Goal: Task Accomplishment & Management: Manage account settings

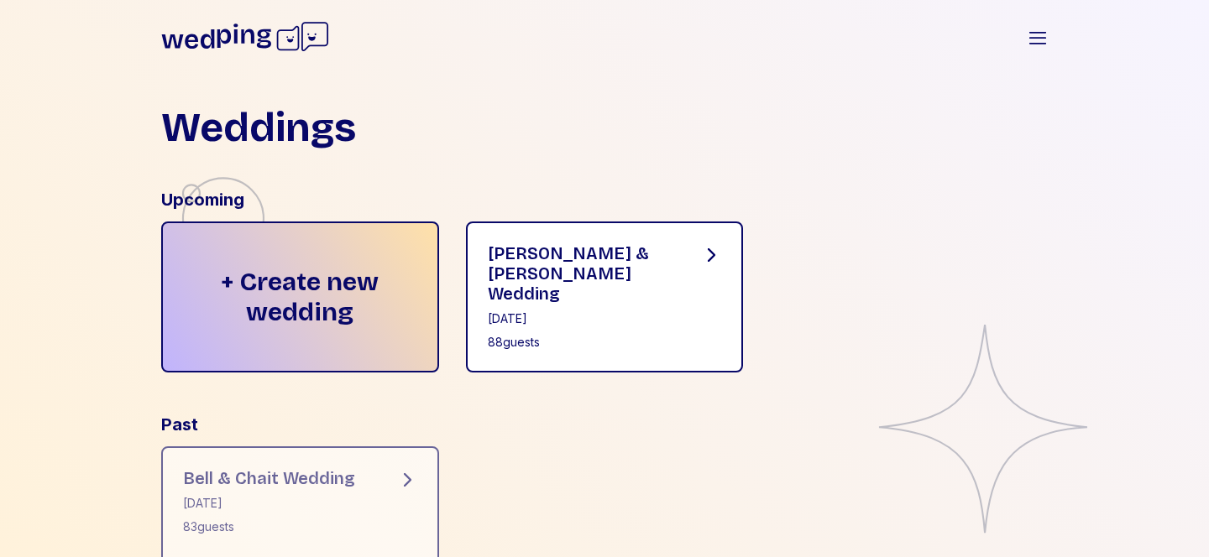
click at [619, 312] on div "[PERSON_NAME] & [PERSON_NAME] Wedding [DATE] 88 guests" at bounding box center [581, 296] width 187 height 107
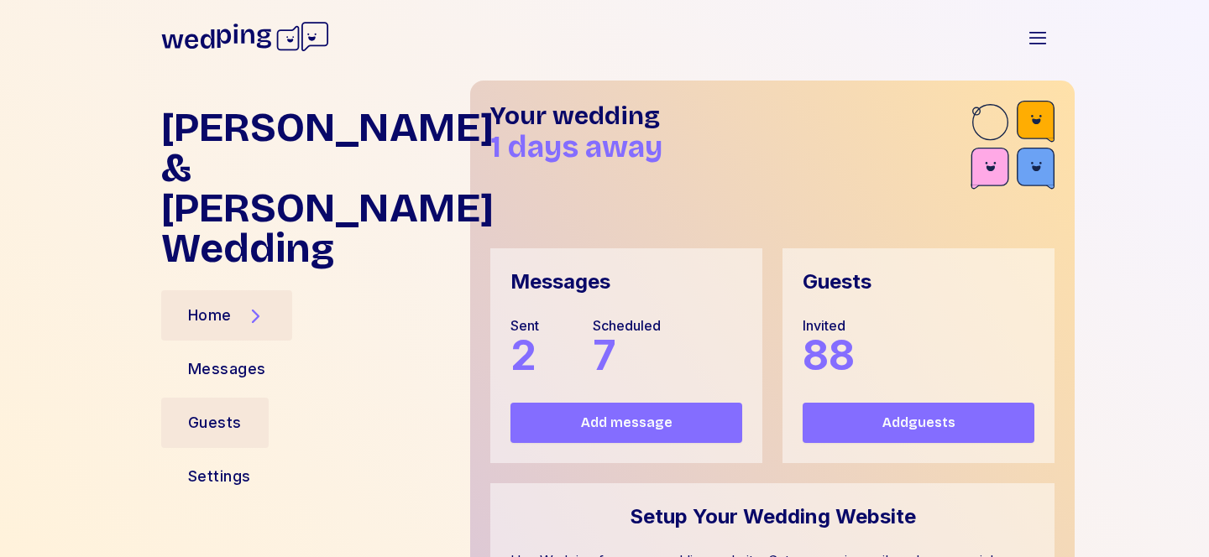
click at [227, 411] on div "Guests" at bounding box center [215, 422] width 54 height 23
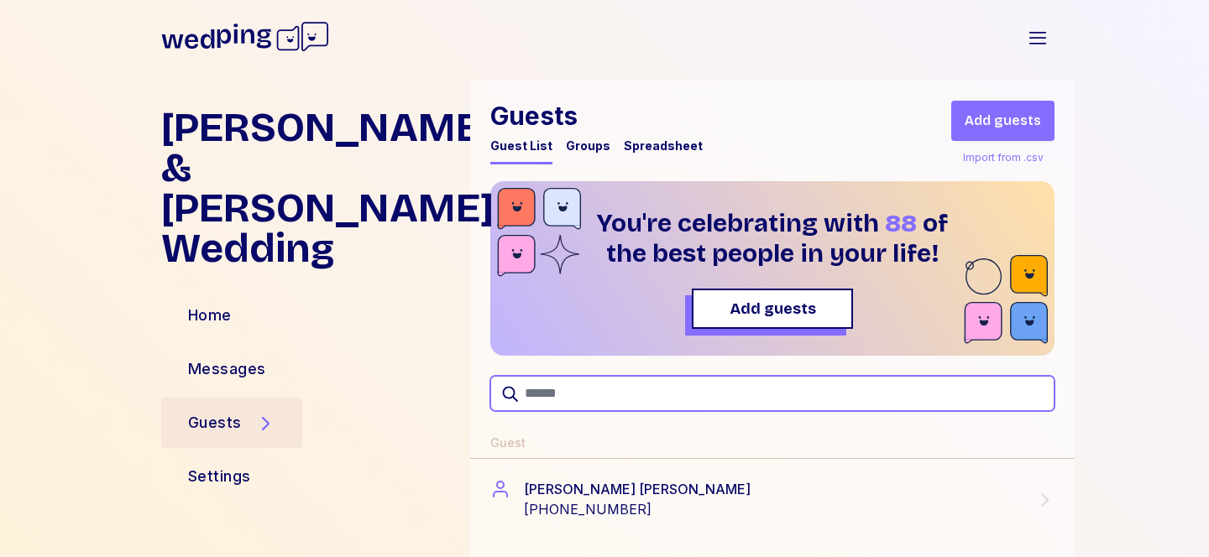
click at [620, 389] on input "text" at bounding box center [772, 393] width 564 height 35
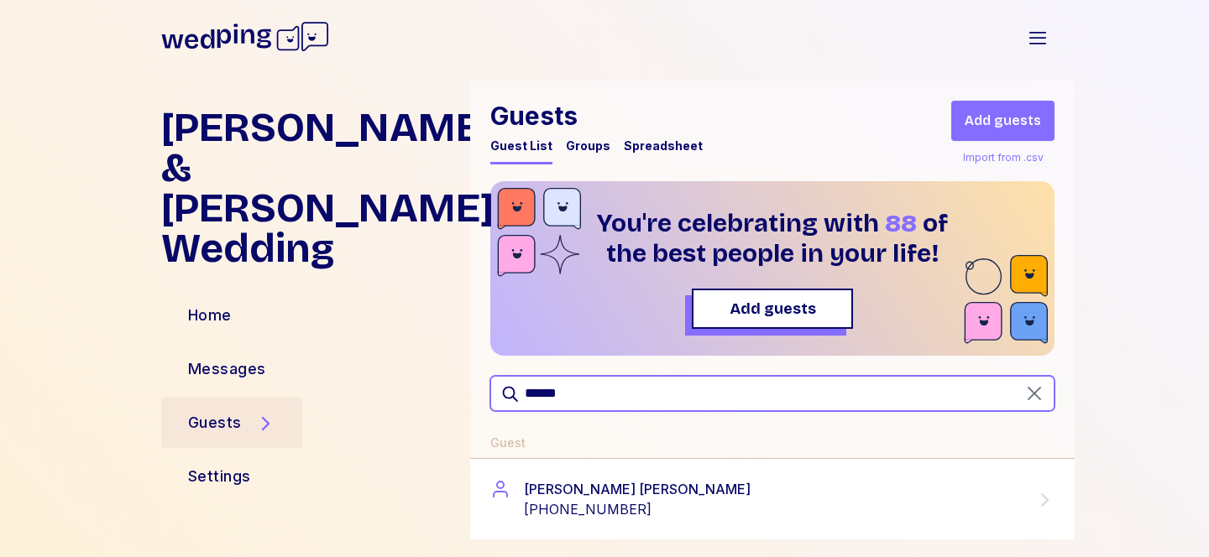
scroll to position [23, 0]
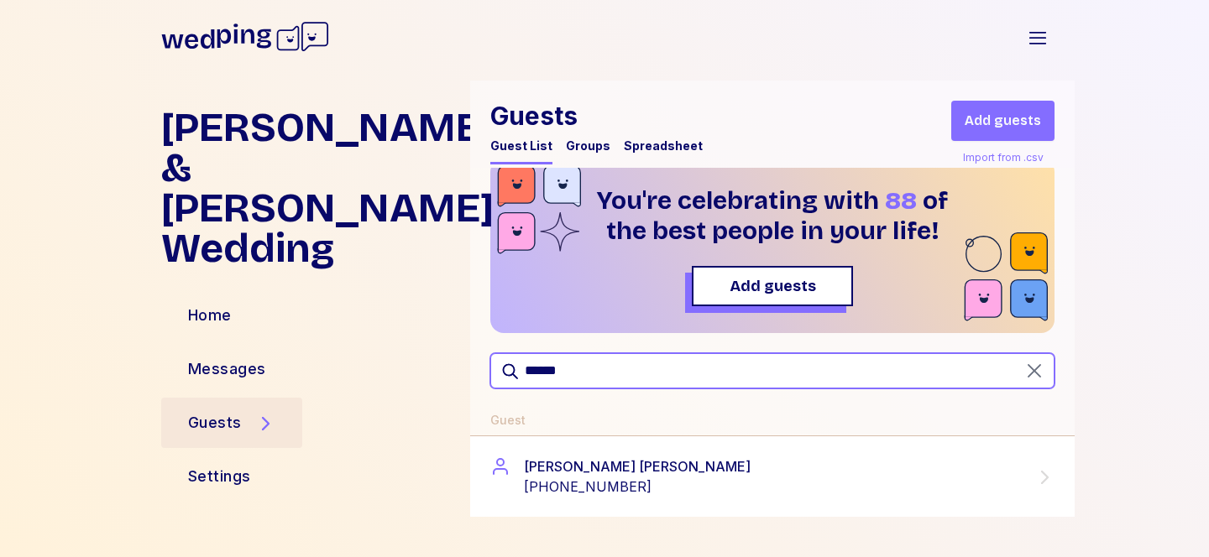
type input "******"
click at [1042, 478] on icon at bounding box center [1044, 477] width 20 height 20
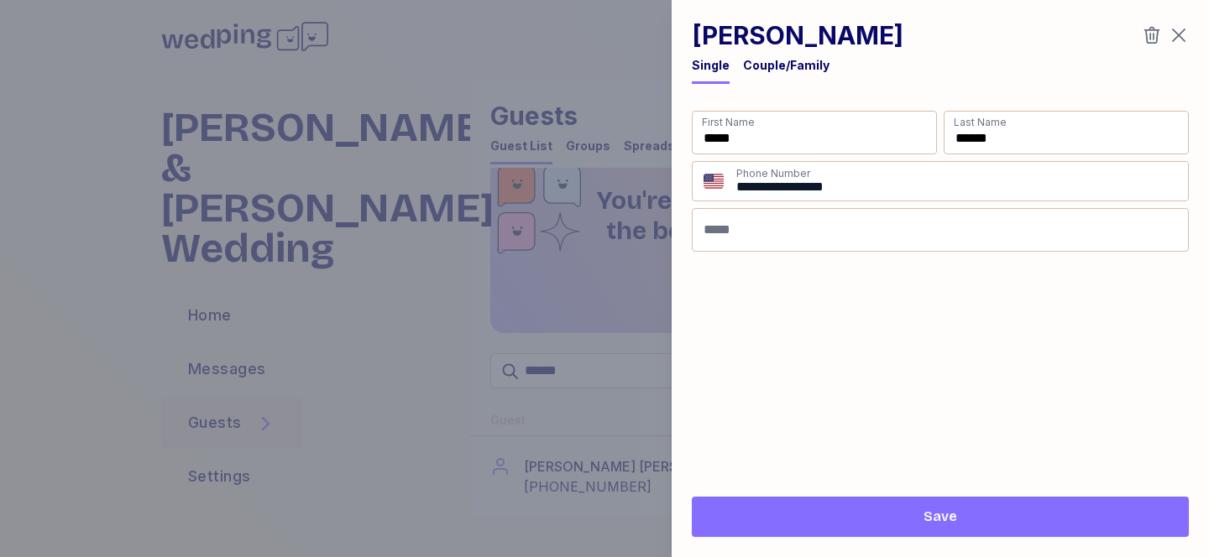
click at [1147, 37] on icon "button" at bounding box center [1151, 35] width 20 height 20
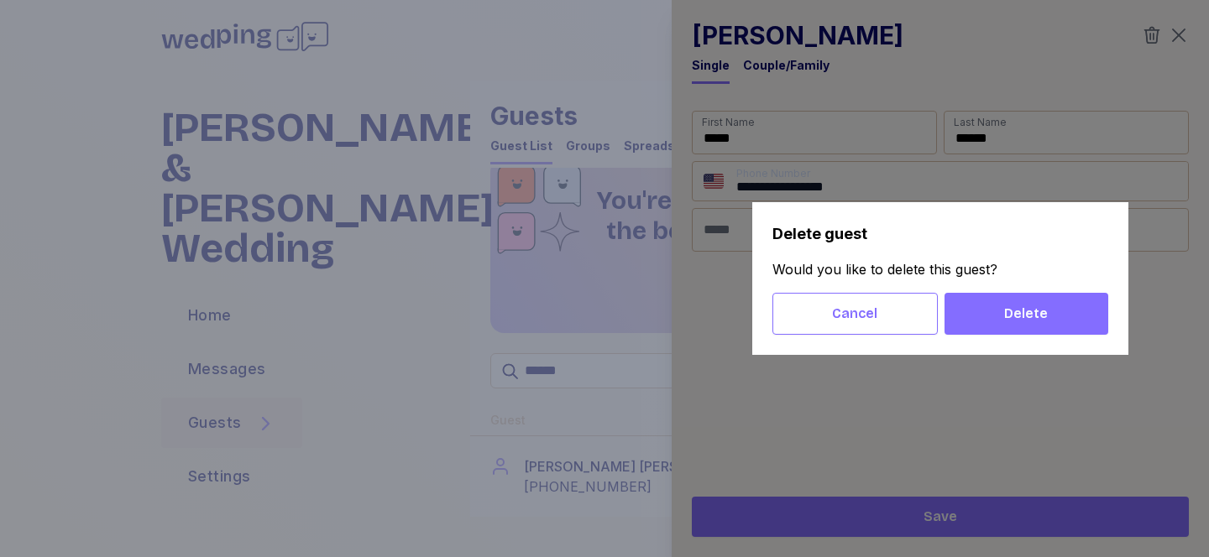
click at [1045, 316] on span "Delete" at bounding box center [1026, 314] width 44 height 20
